Goal: Information Seeking & Learning: Check status

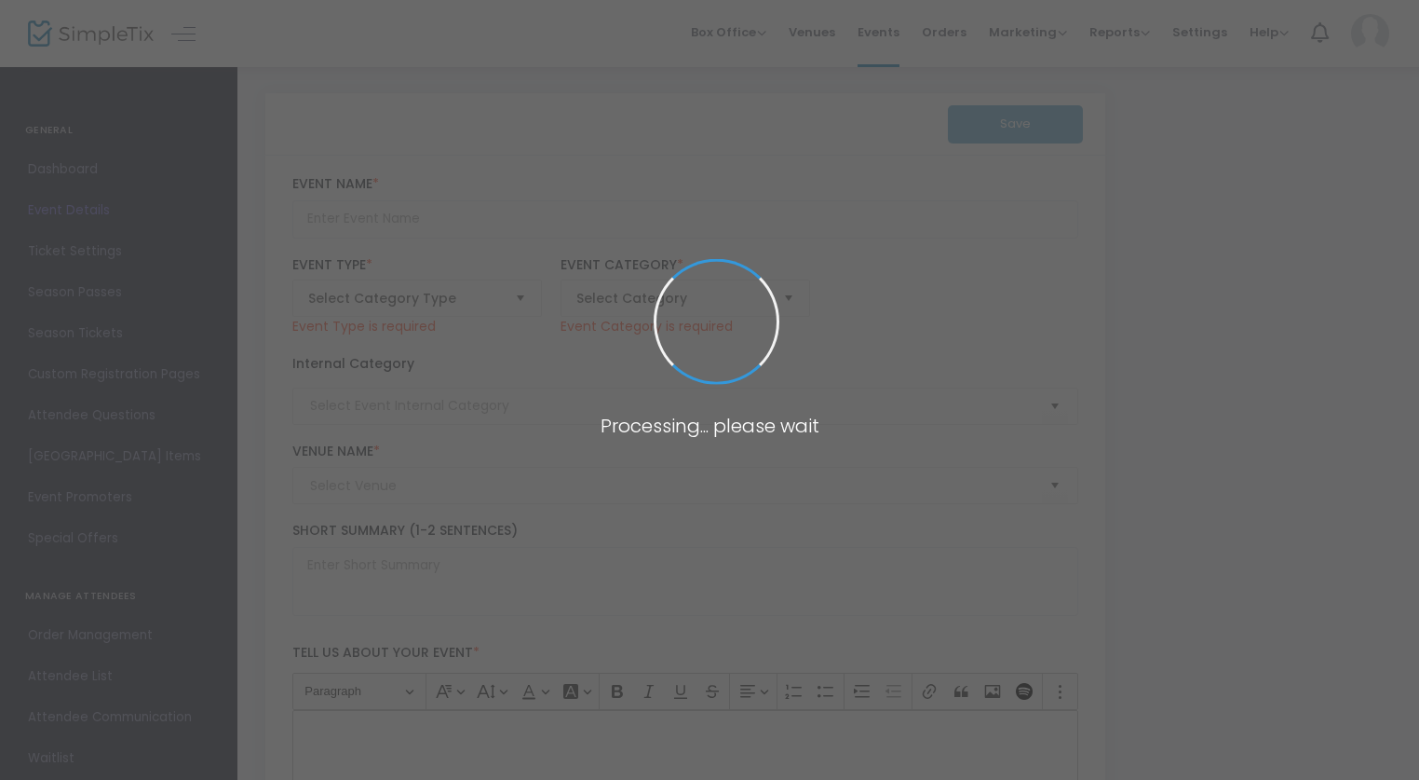
type input "Weasel Fest 2025: The Booming Voice of No One: A Mutant Anthology of Plays on S…"
type textarea "The 17th Annual Bring a Weasel and a Pint of Your Own Blood Festival—showcasing…"
type input "Buy Tickets"
type input "Life World"
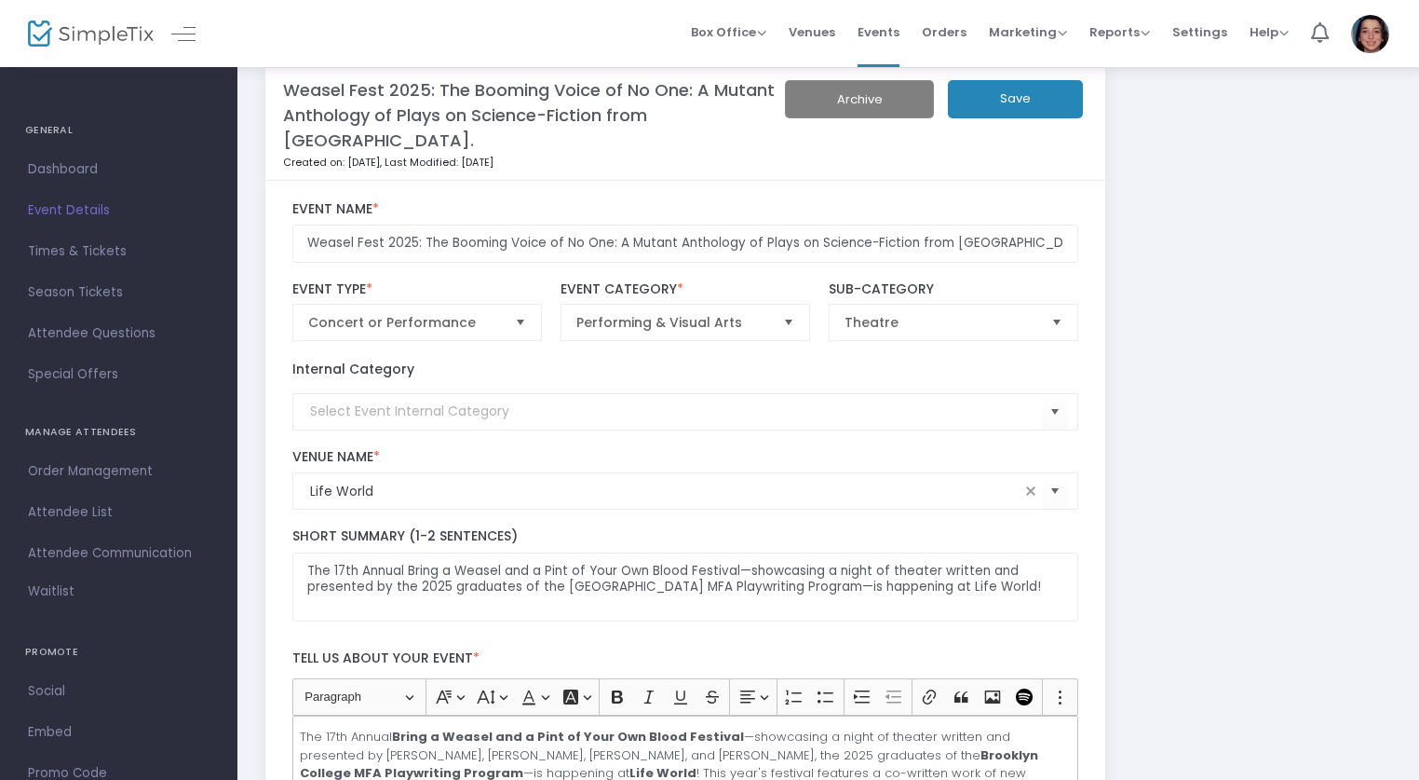
scroll to position [26, 0]
click at [953, 44] on span "Orders" at bounding box center [944, 32] width 45 height 48
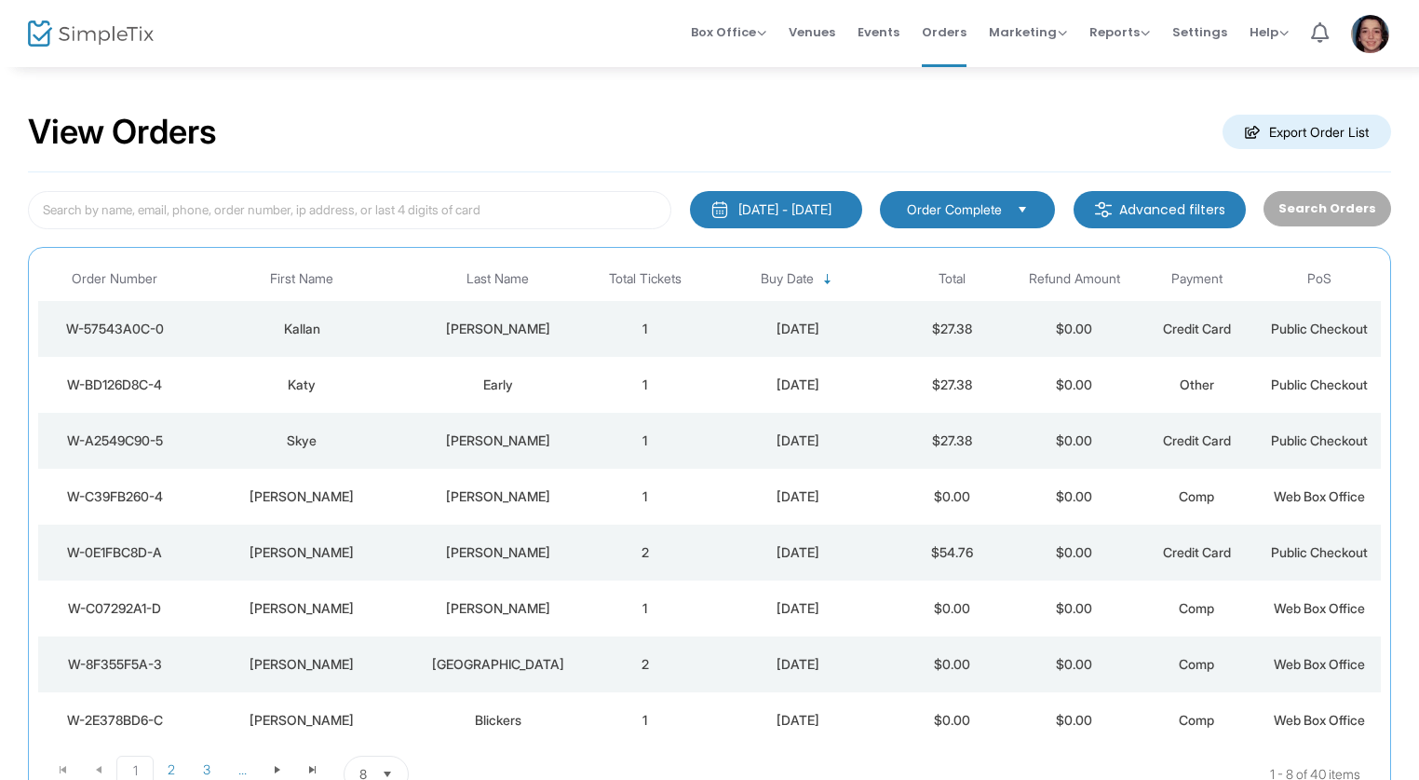
click at [779, 206] on div "[DATE] - [DATE]" at bounding box center [785, 209] width 93 height 19
click at [862, 152] on div "View Orders Export Order List" at bounding box center [710, 132] width 1364 height 79
click at [749, 39] on span "Box Office" at bounding box center [728, 32] width 75 height 18
click at [765, 98] on li "Bookings" at bounding box center [757, 98] width 133 height 36
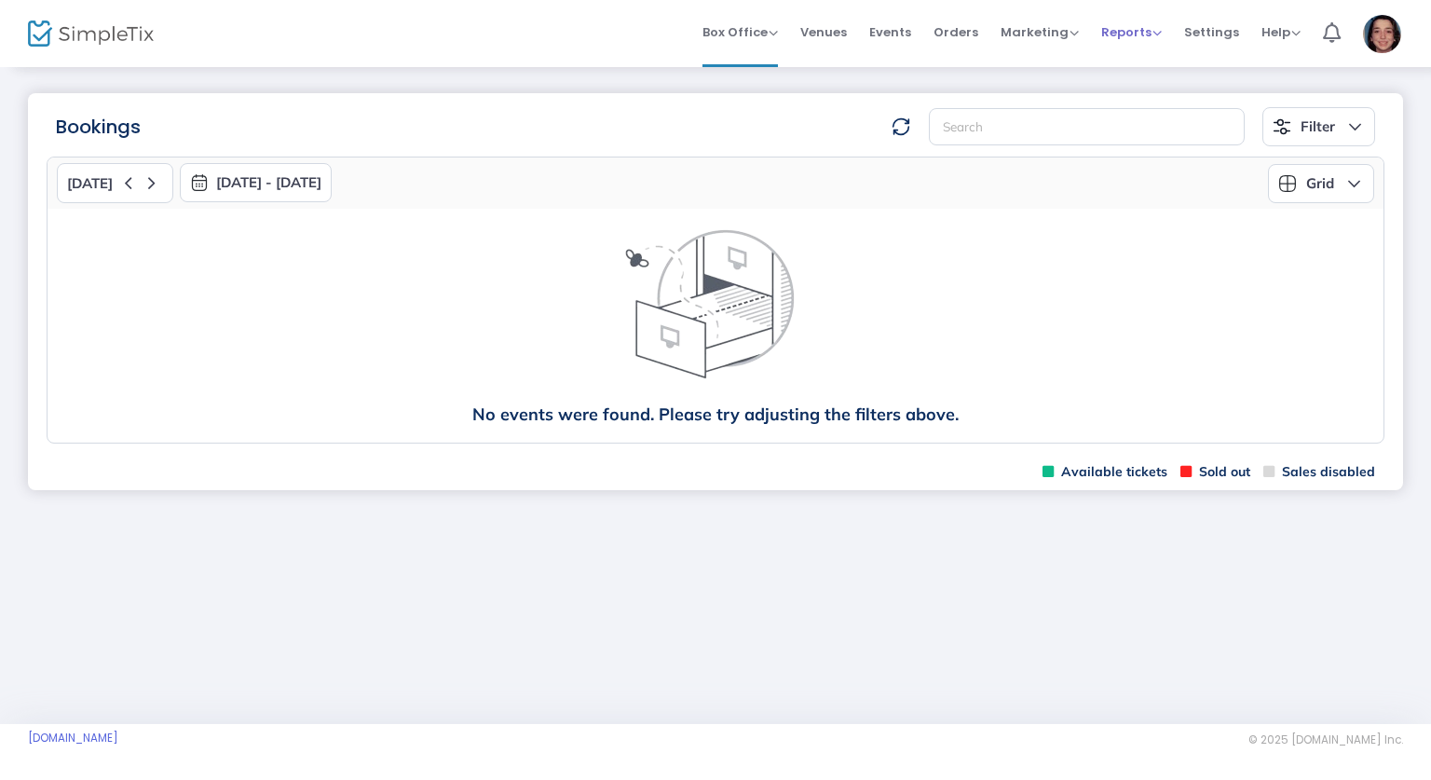
click at [1132, 31] on span "Reports" at bounding box center [1131, 32] width 61 height 18
click at [1149, 49] on li "Analytics" at bounding box center [1161, 62] width 121 height 36
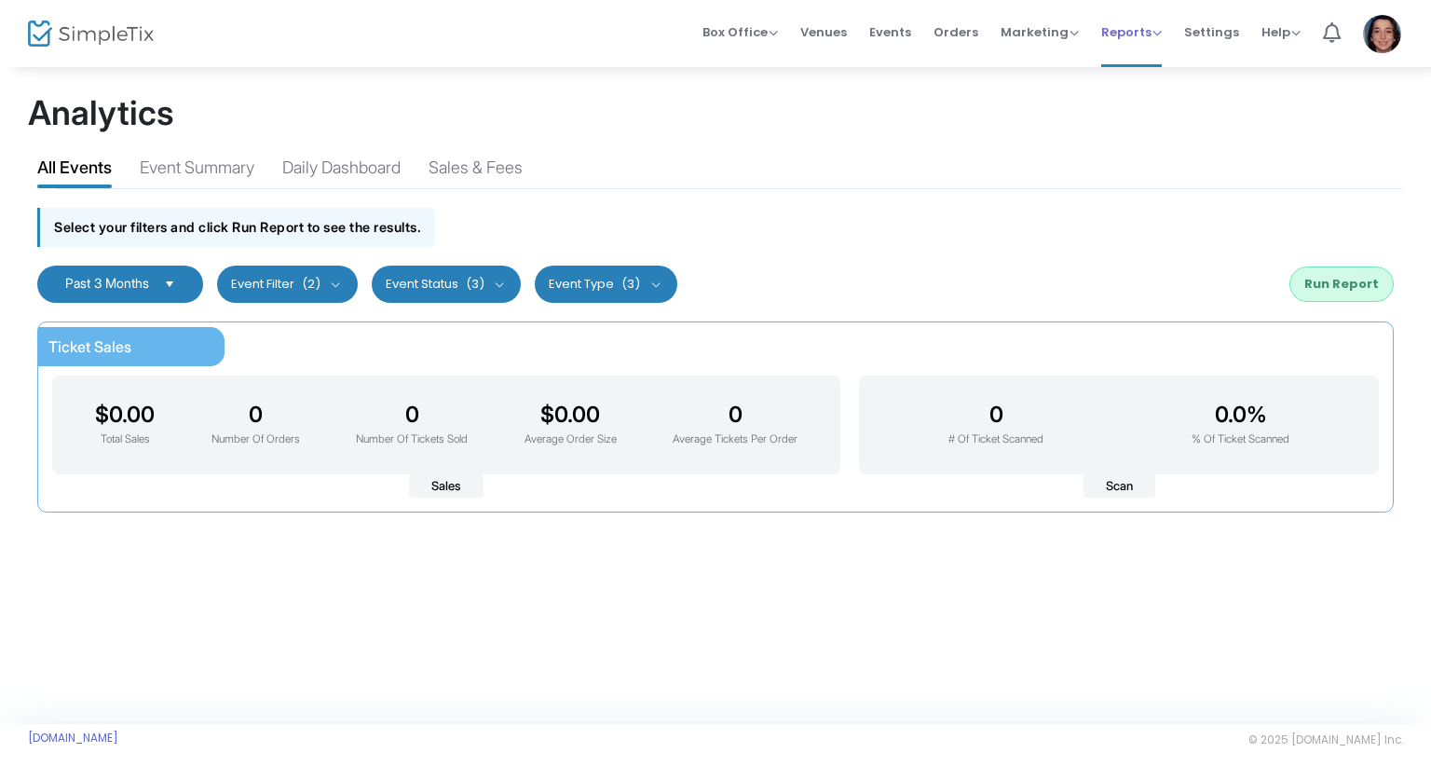
click at [1127, 31] on span "Reports" at bounding box center [1131, 32] width 61 height 18
click at [1148, 90] on li "Sales Reports" at bounding box center [1161, 98] width 121 height 36
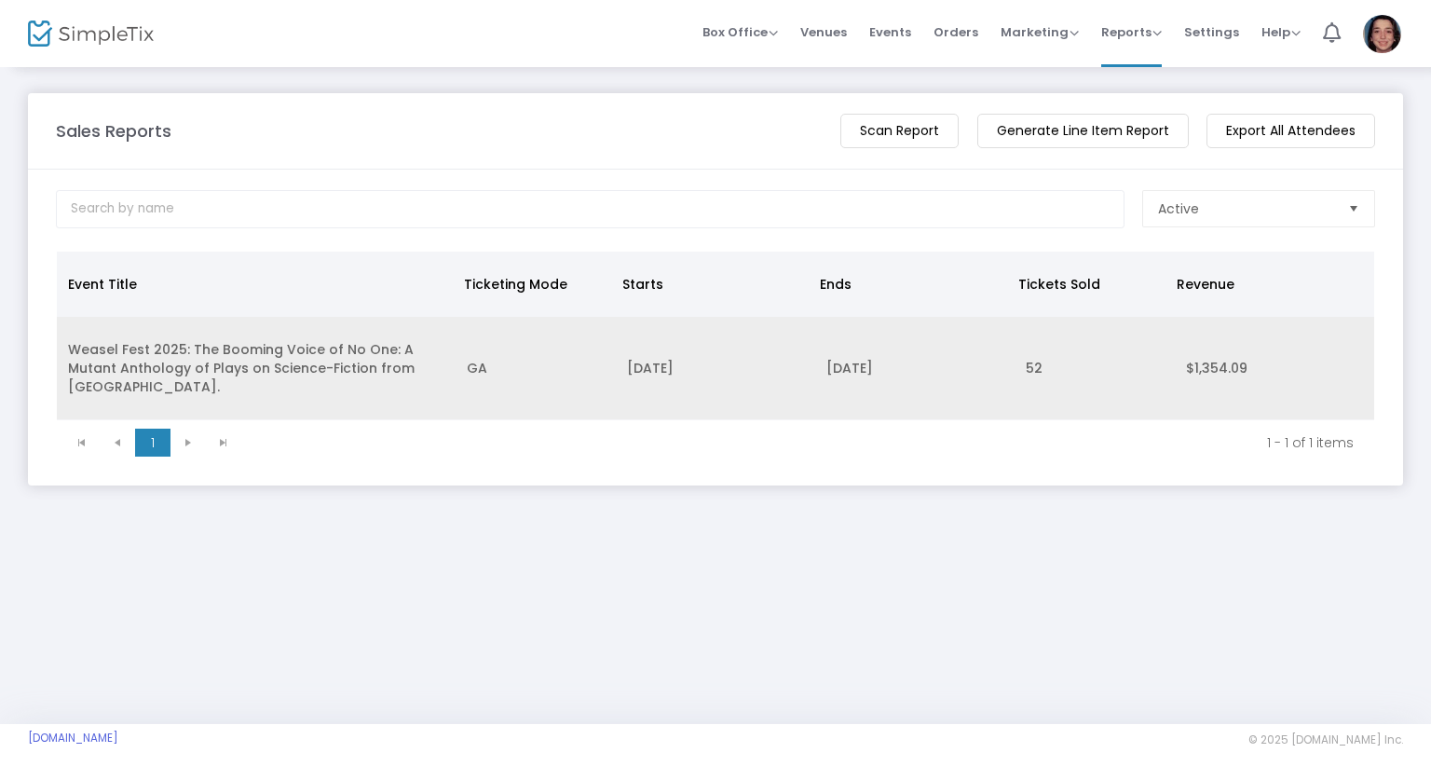
click at [352, 375] on td "Weasel Fest 2025: The Booming Voice of No One: A Mutant Anthology of Plays on S…" at bounding box center [256, 368] width 399 height 103
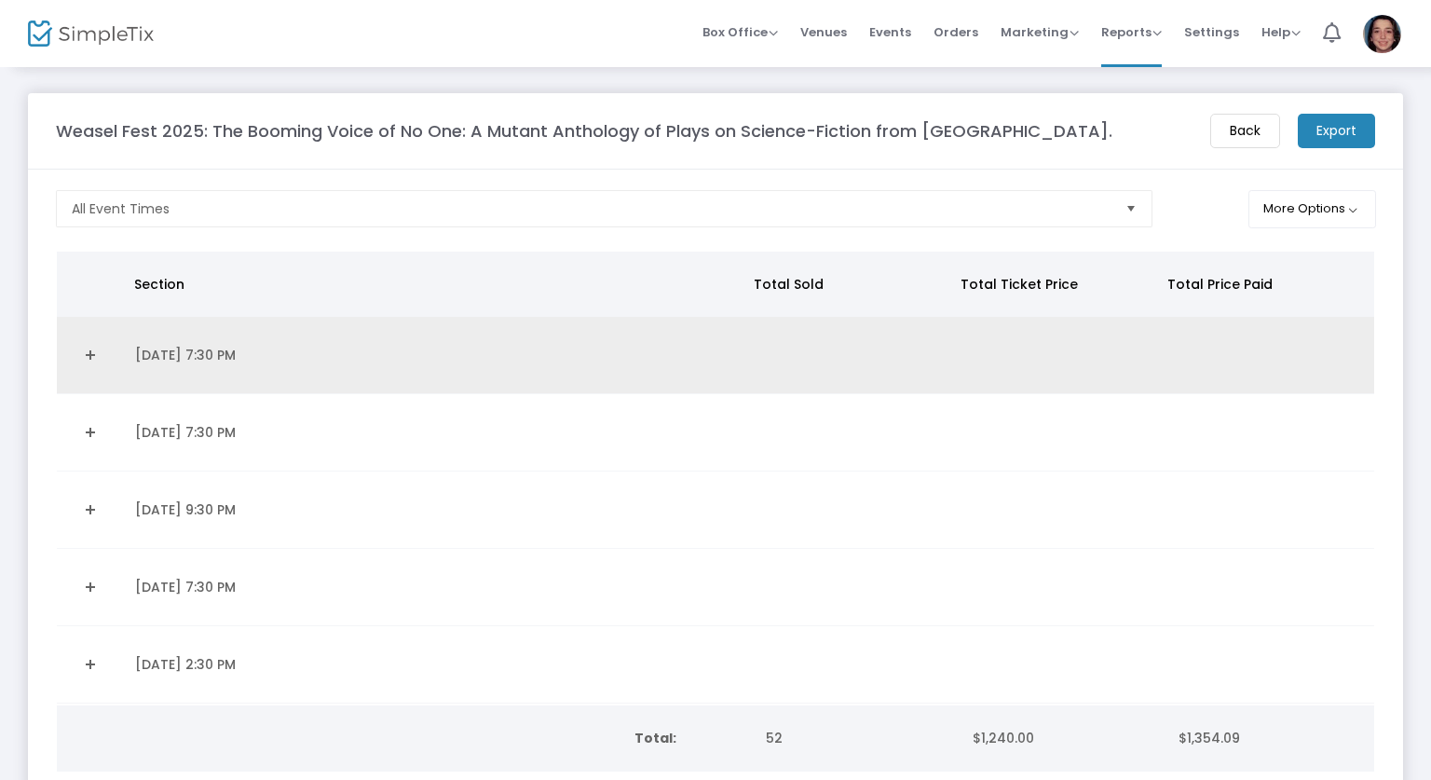
click at [93, 348] on link "Expand Details" at bounding box center [90, 355] width 45 height 30
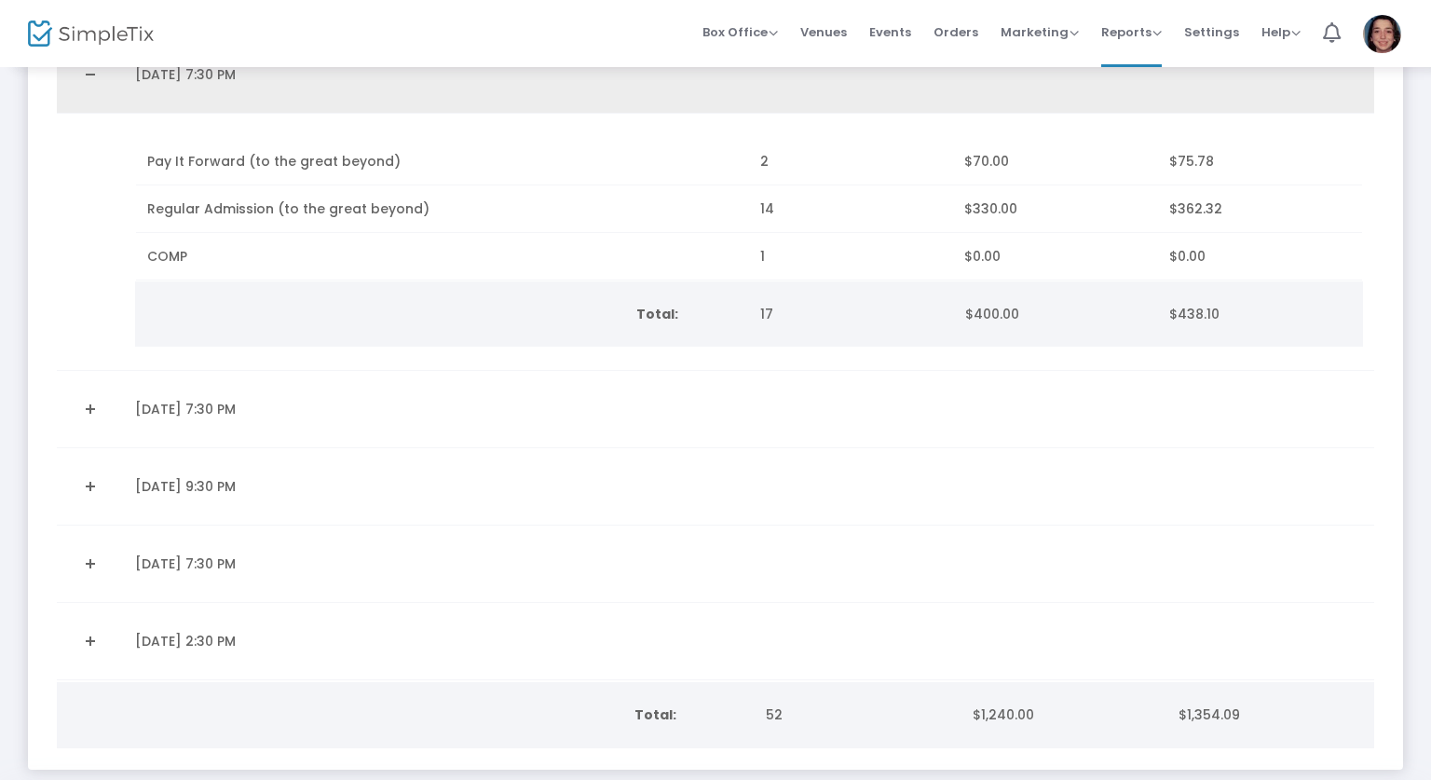
scroll to position [279, 0]
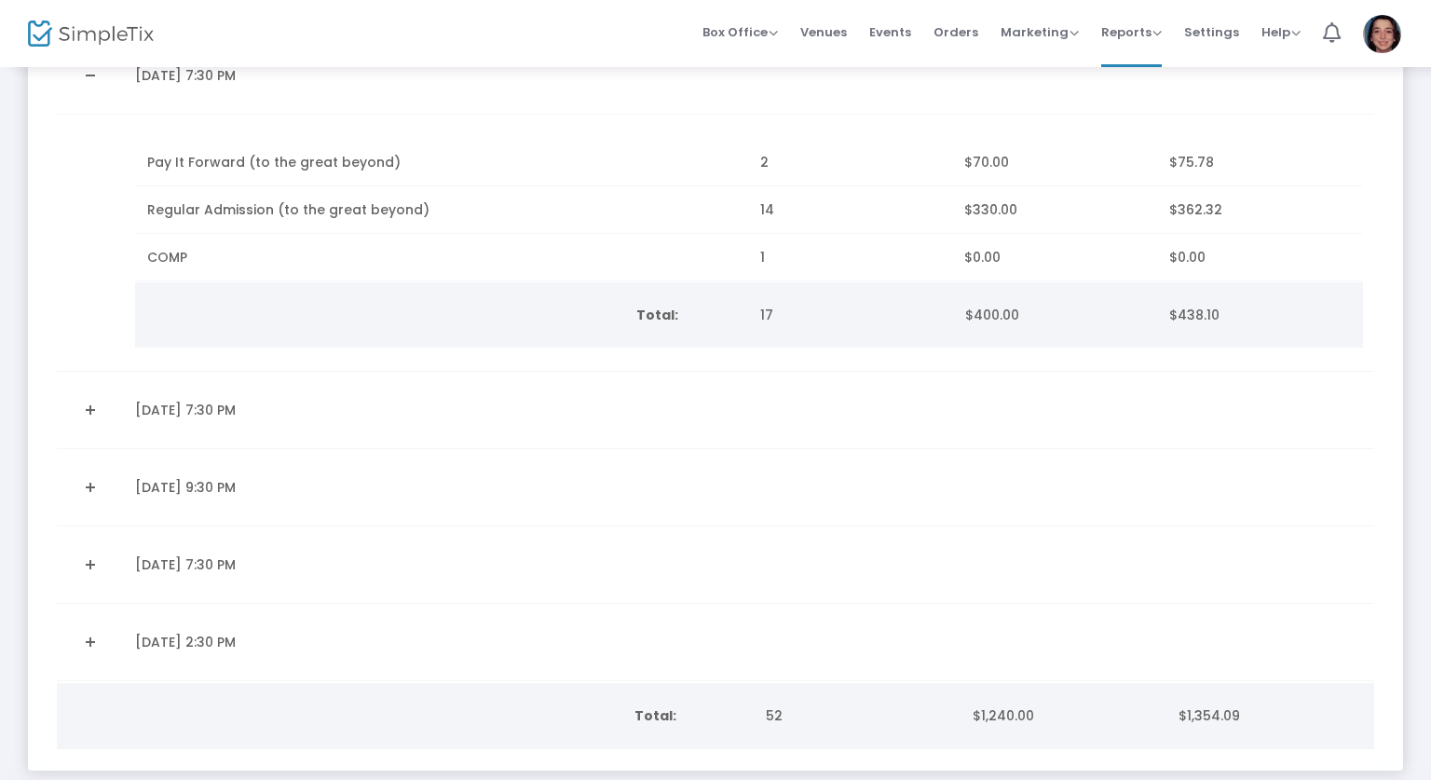
click at [98, 411] on link "Expand Details" at bounding box center [90, 410] width 45 height 30
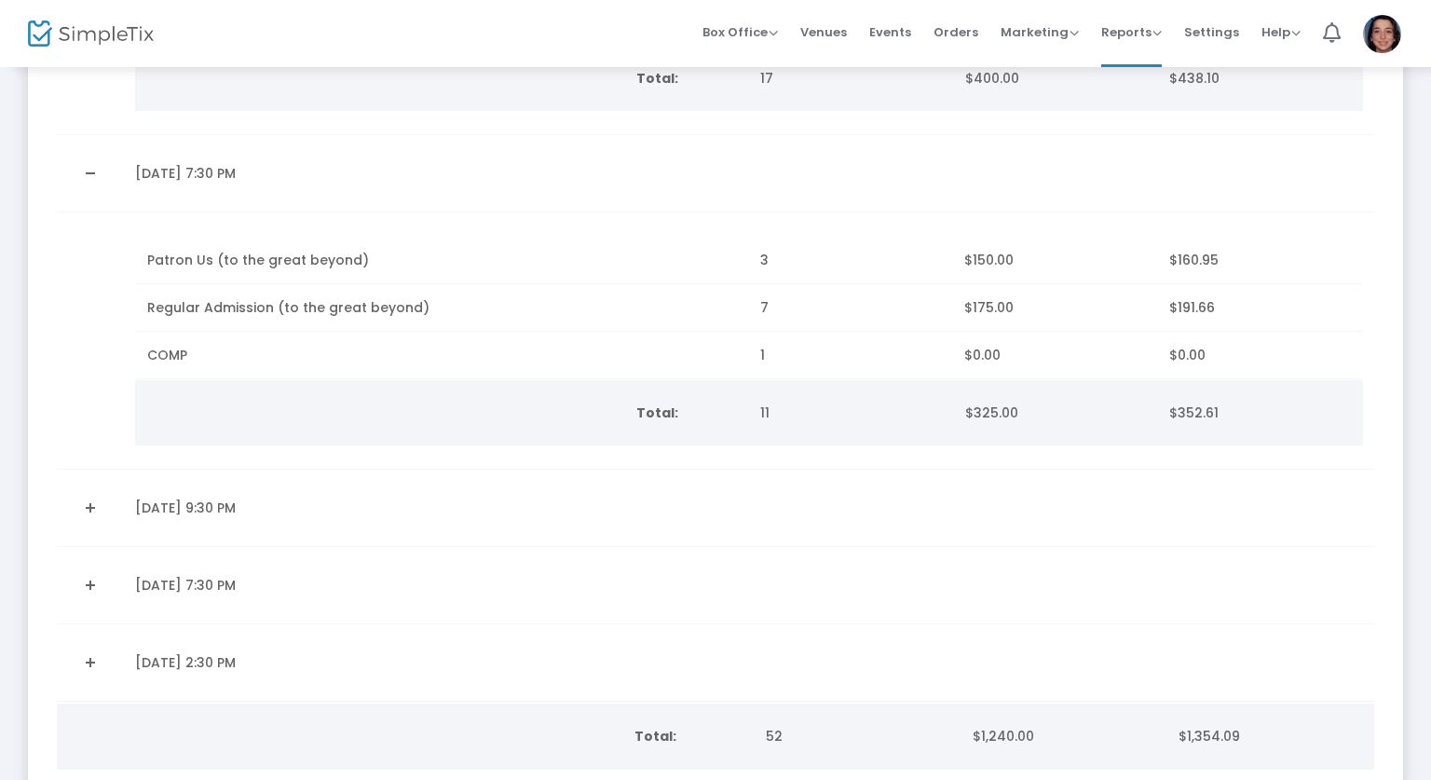
scroll to position [608, 0]
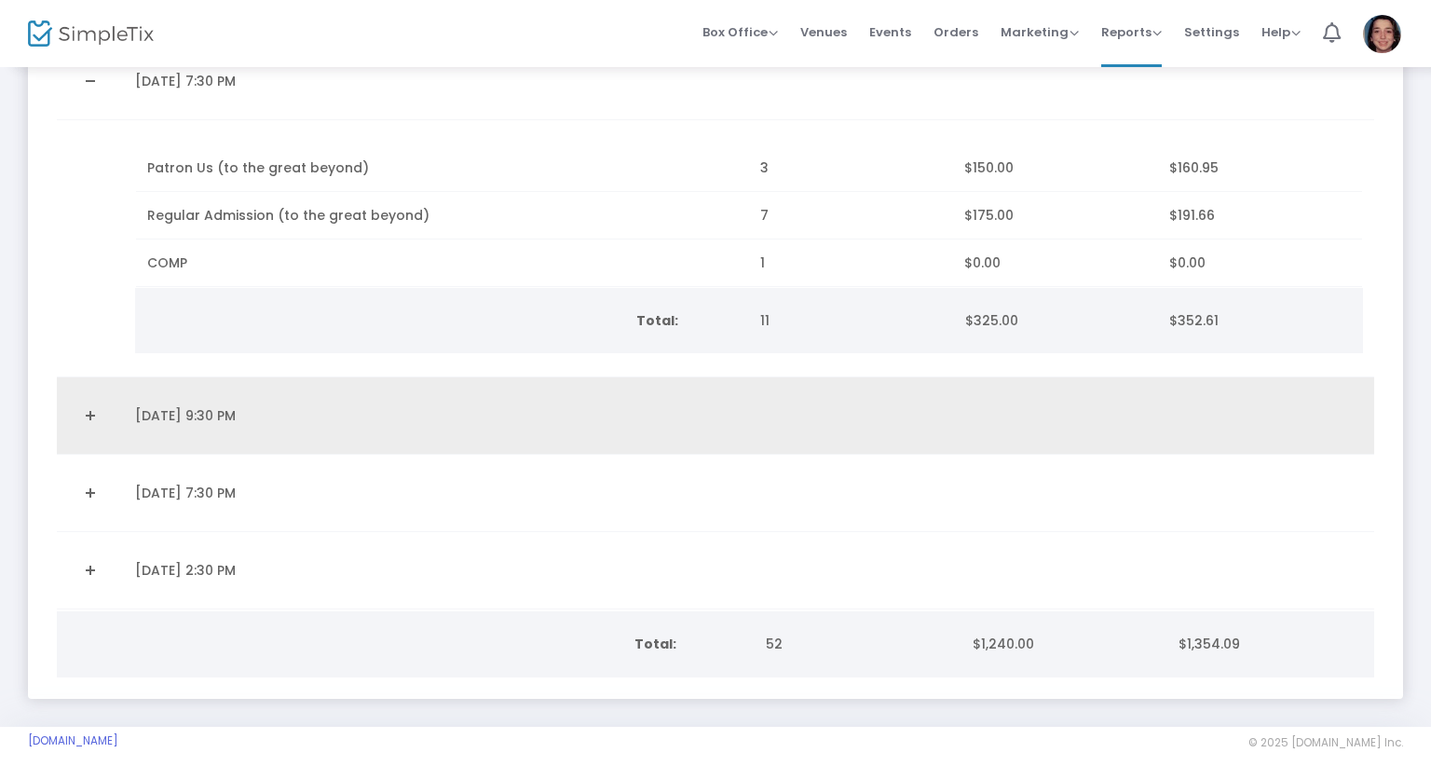
click at [77, 414] on link "Expand Details" at bounding box center [90, 416] width 45 height 30
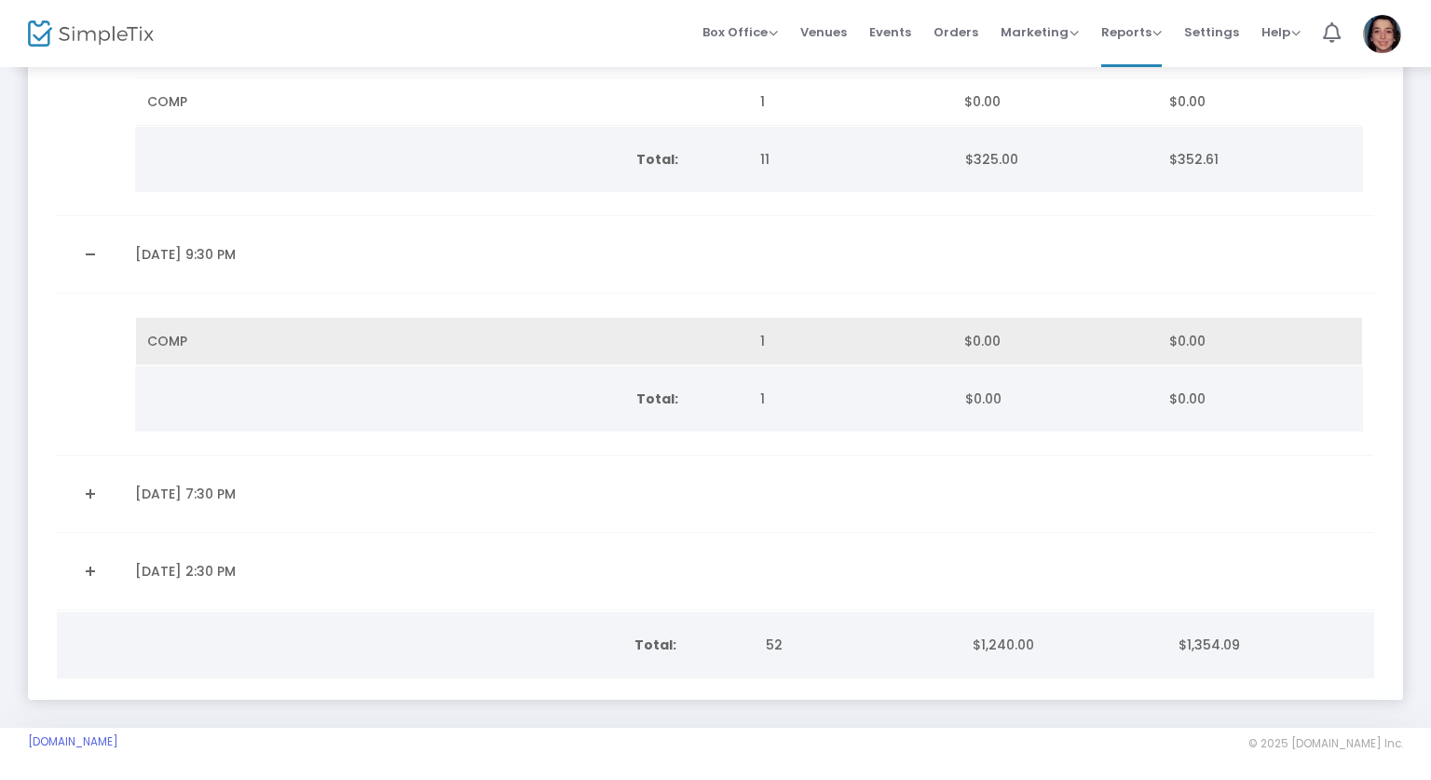
scroll to position [767, 0]
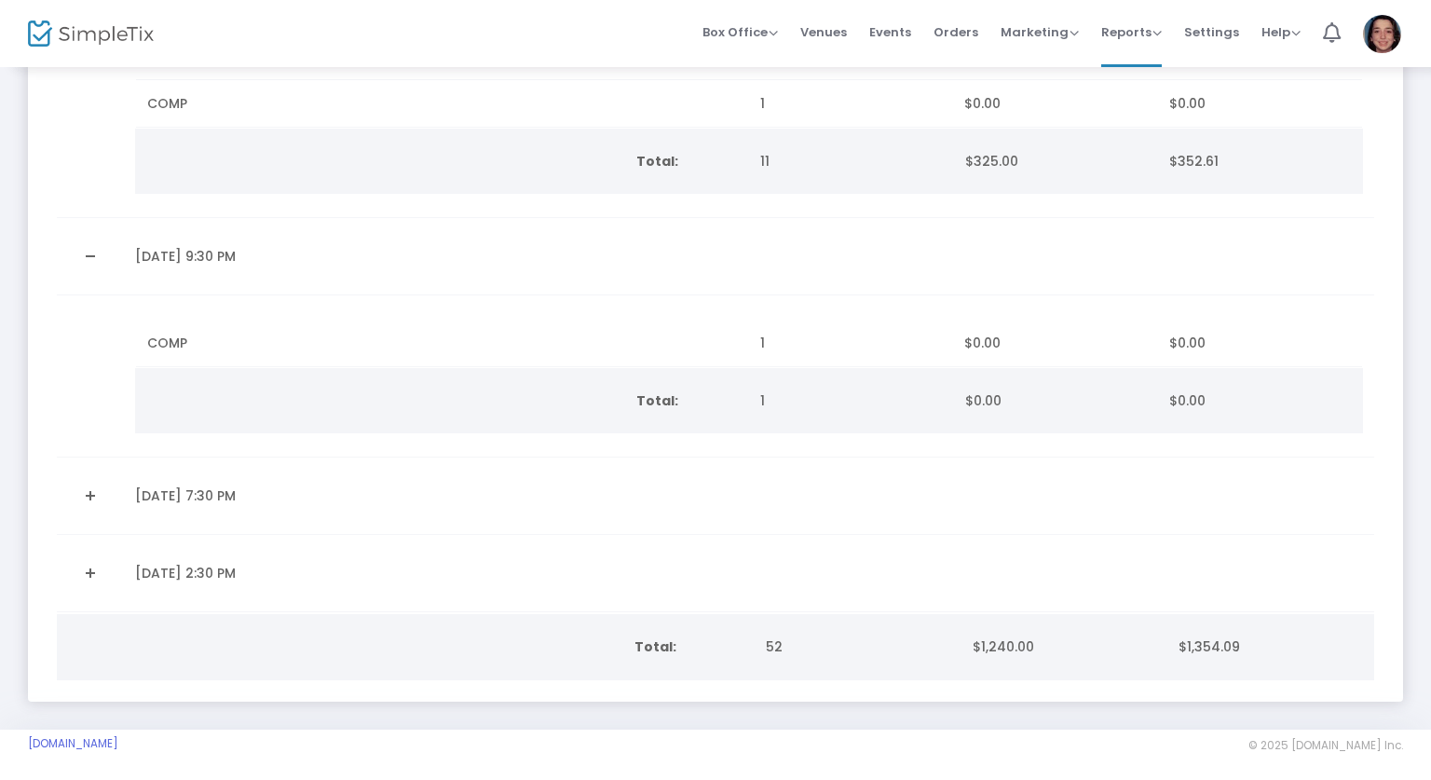
click at [102, 481] on link "Expand Details" at bounding box center [90, 496] width 45 height 30
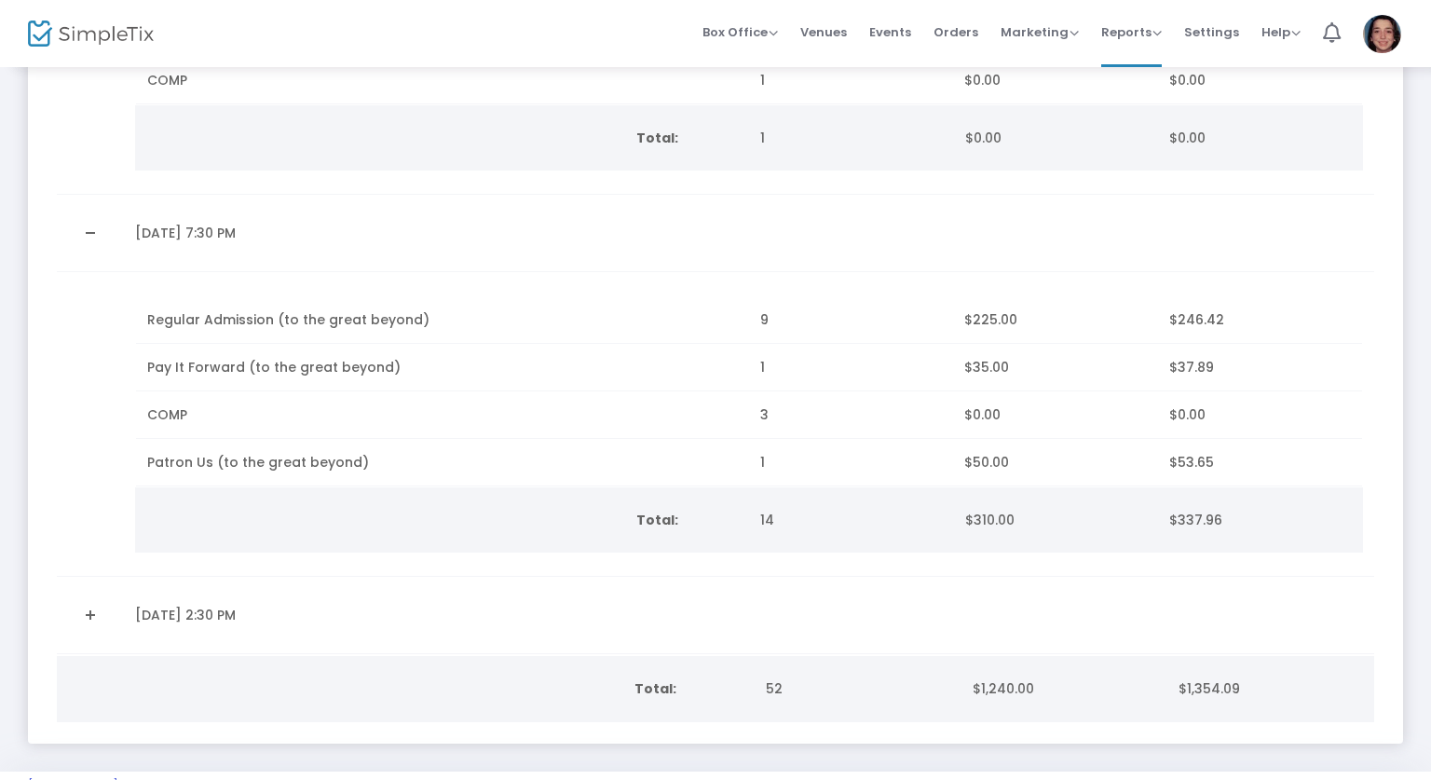
scroll to position [1071, 0]
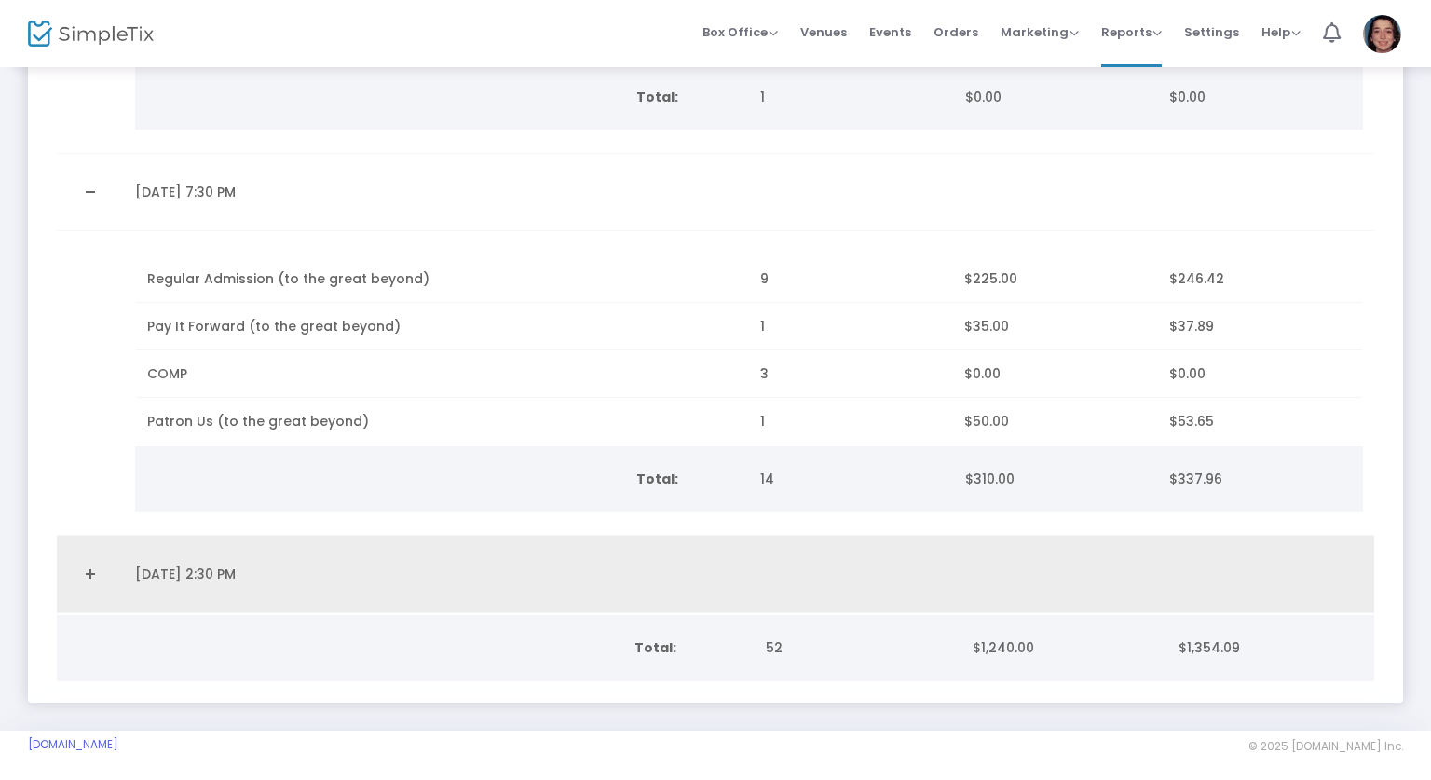
click at [60, 560] on td "Data table" at bounding box center [90, 574] width 67 height 77
click at [82, 559] on link "Expand Details" at bounding box center [90, 574] width 45 height 30
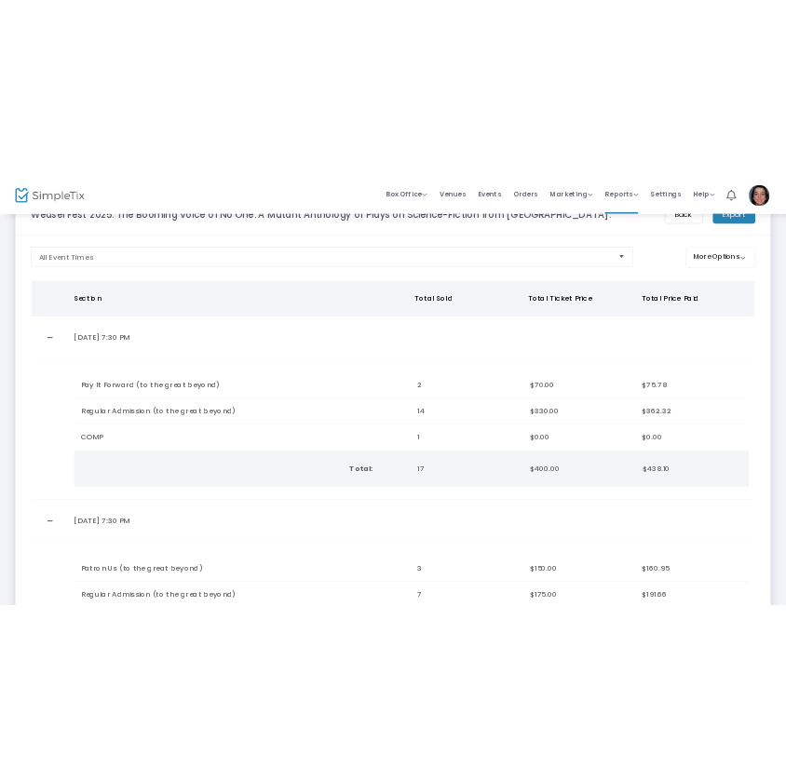
scroll to position [0, 0]
